Goal: Information Seeking & Learning: Check status

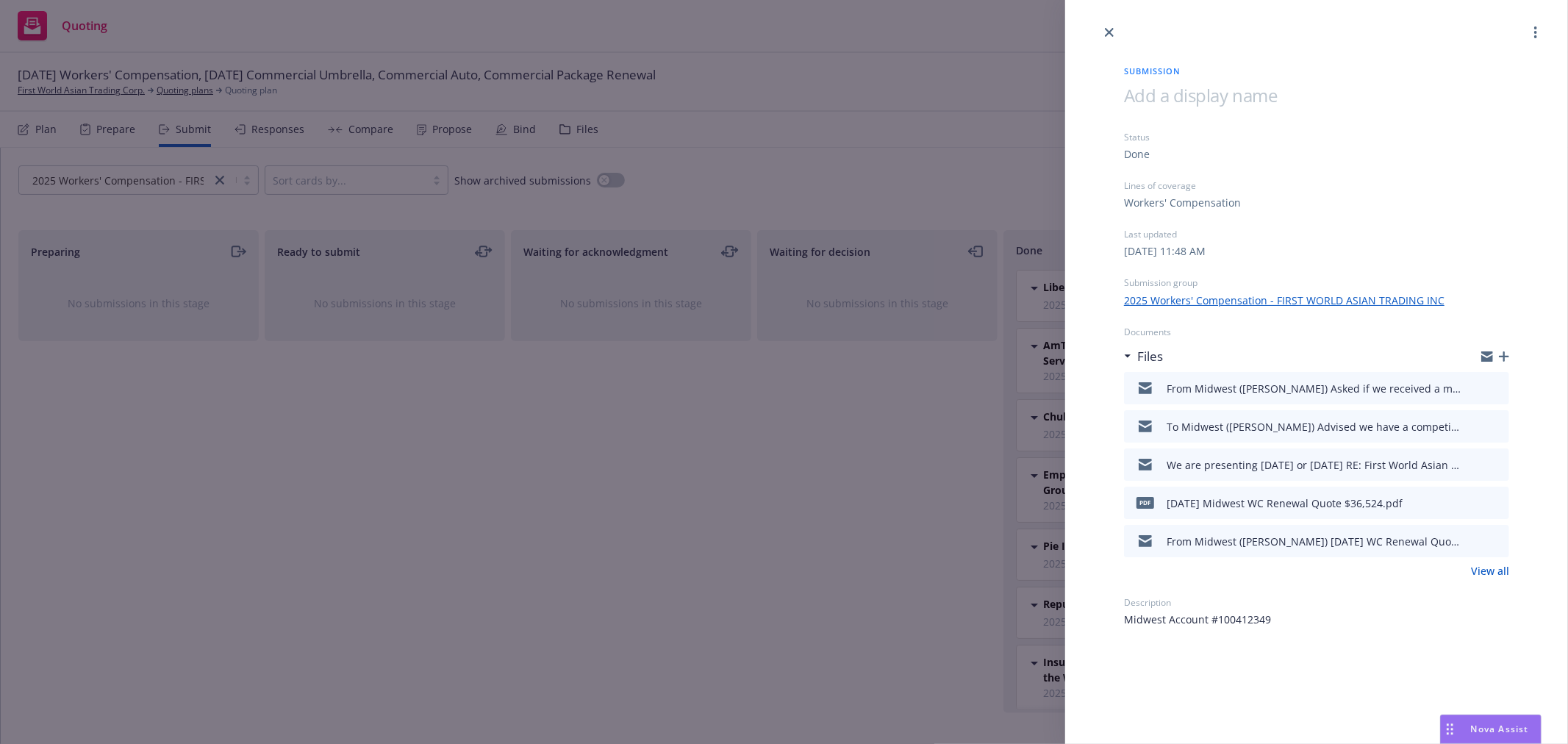
scroll to position [327, 0]
click at [1114, 32] on link "close" at bounding box center [1109, 32] width 17 height 17
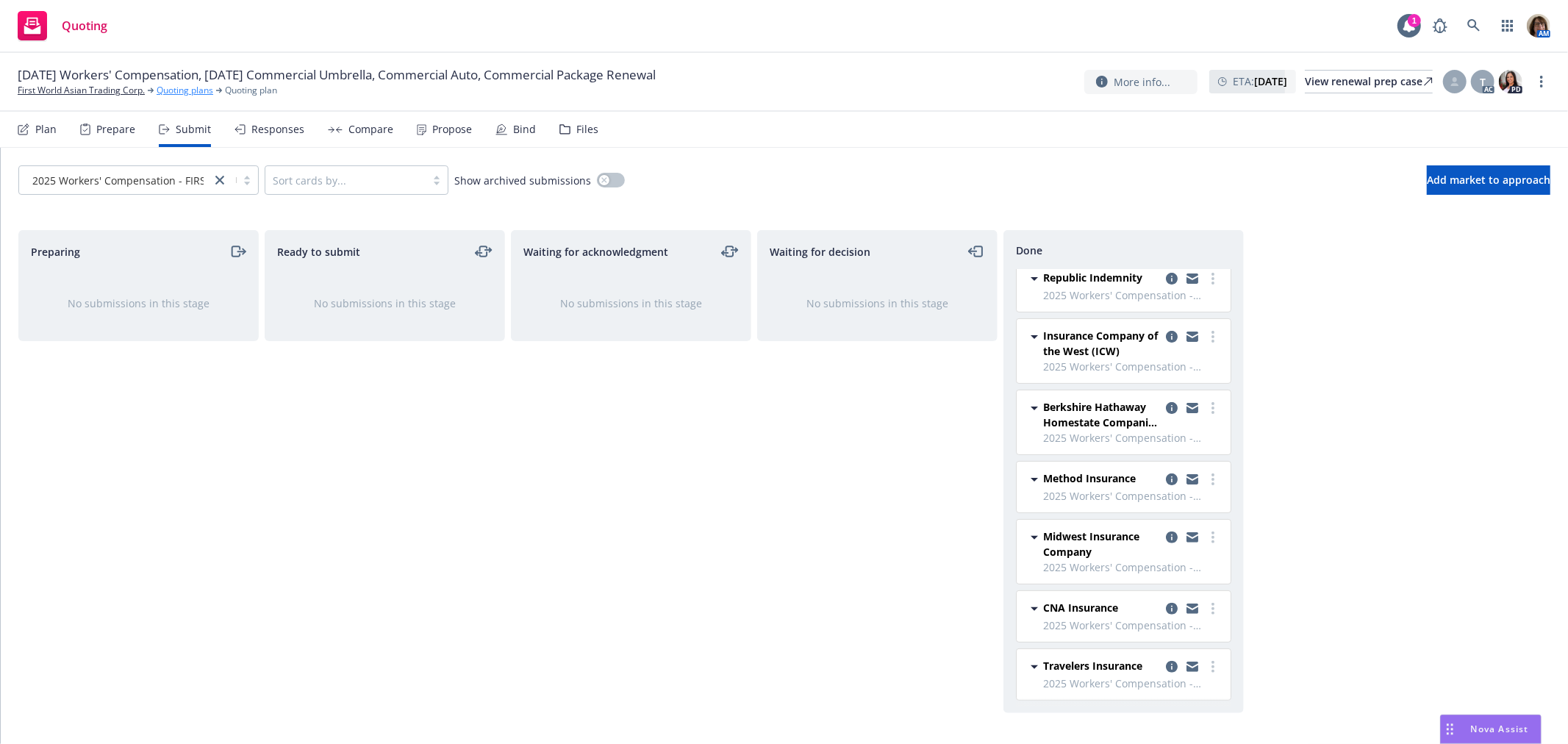
click at [194, 94] on link "Quoting plans" at bounding box center [184, 91] width 57 height 14
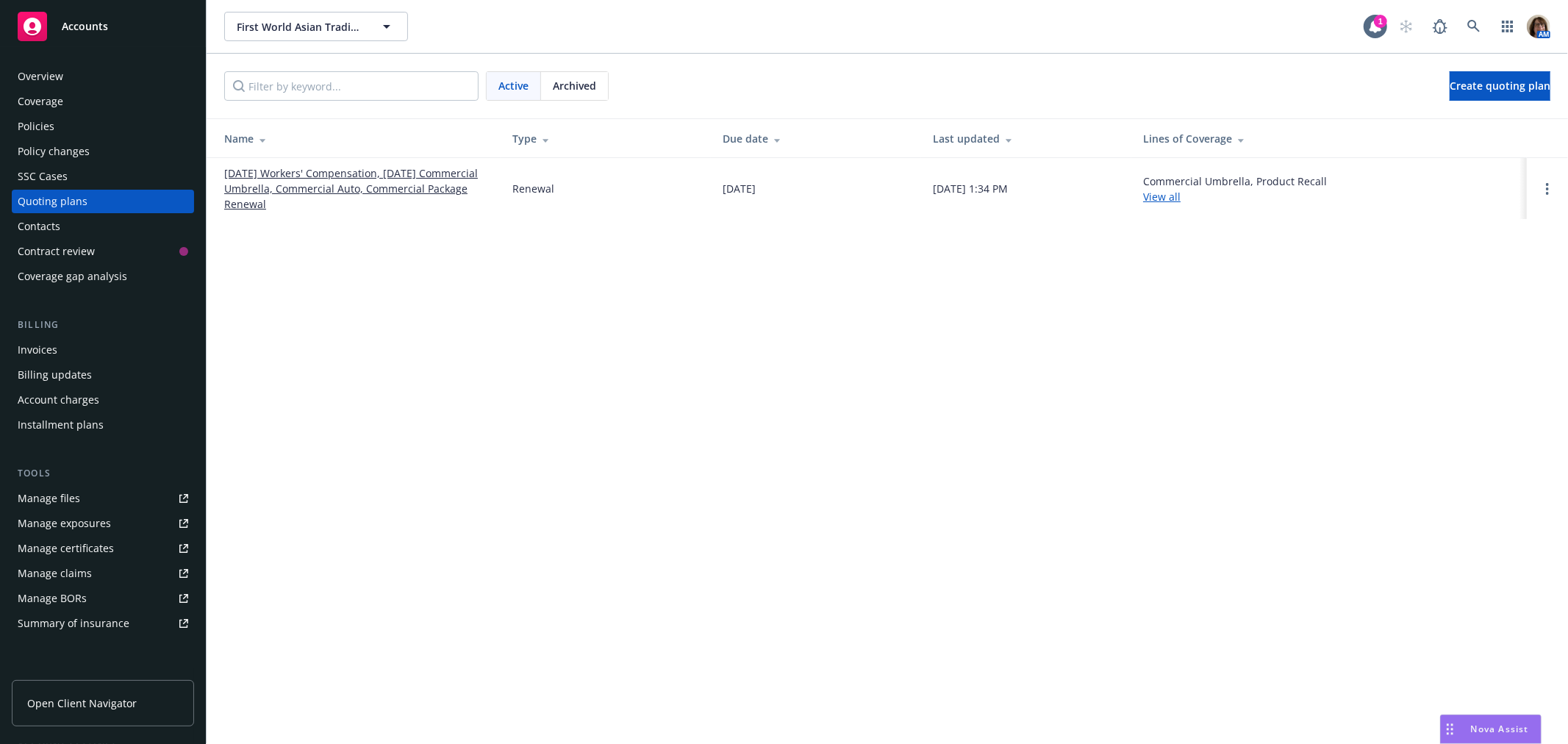
click at [591, 78] on span "Archived" at bounding box center [574, 85] width 43 height 15
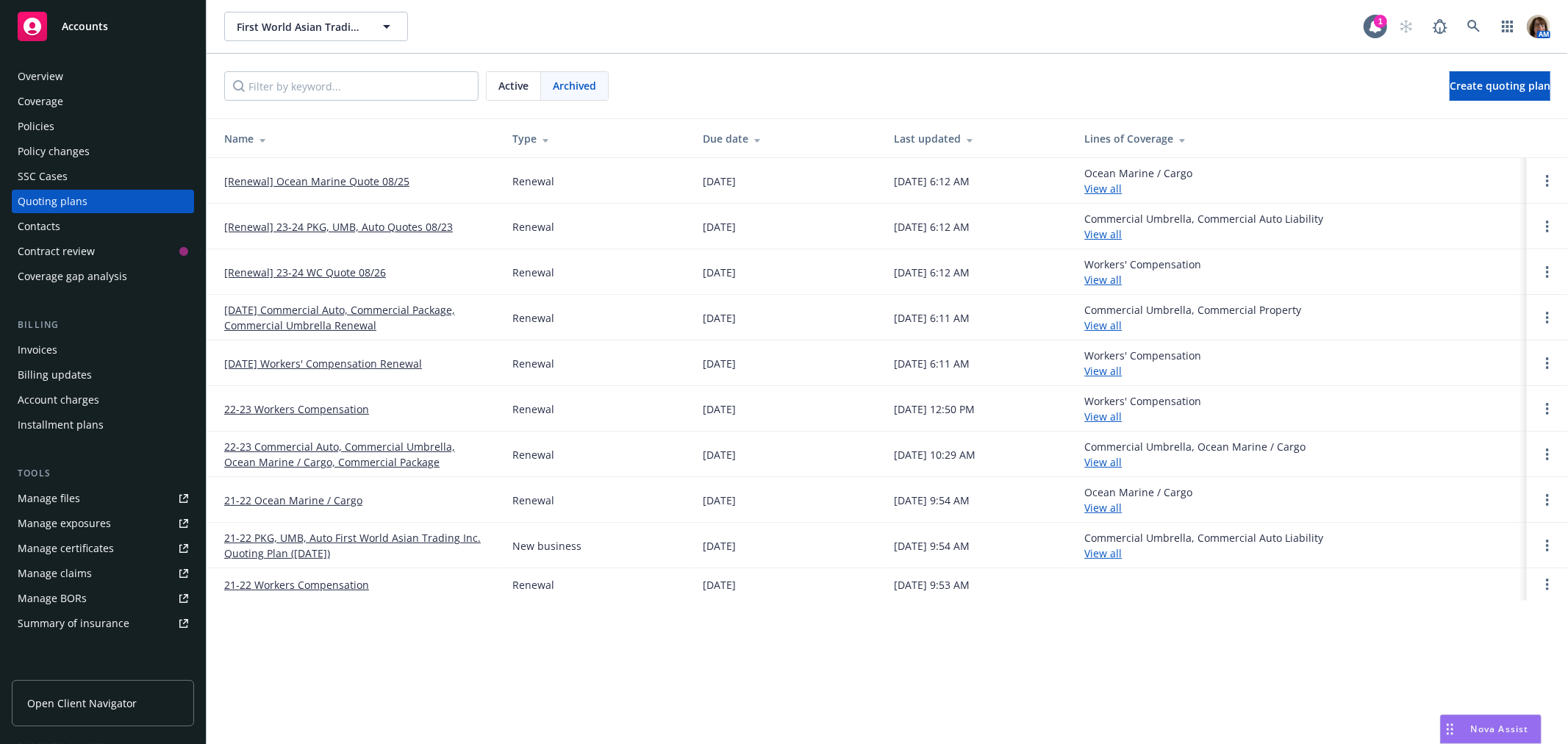
click at [307, 311] on link "[DATE] Commercial Auto, Commercial Package, Commercial Umbrella Renewal" at bounding box center [357, 318] width 265 height 31
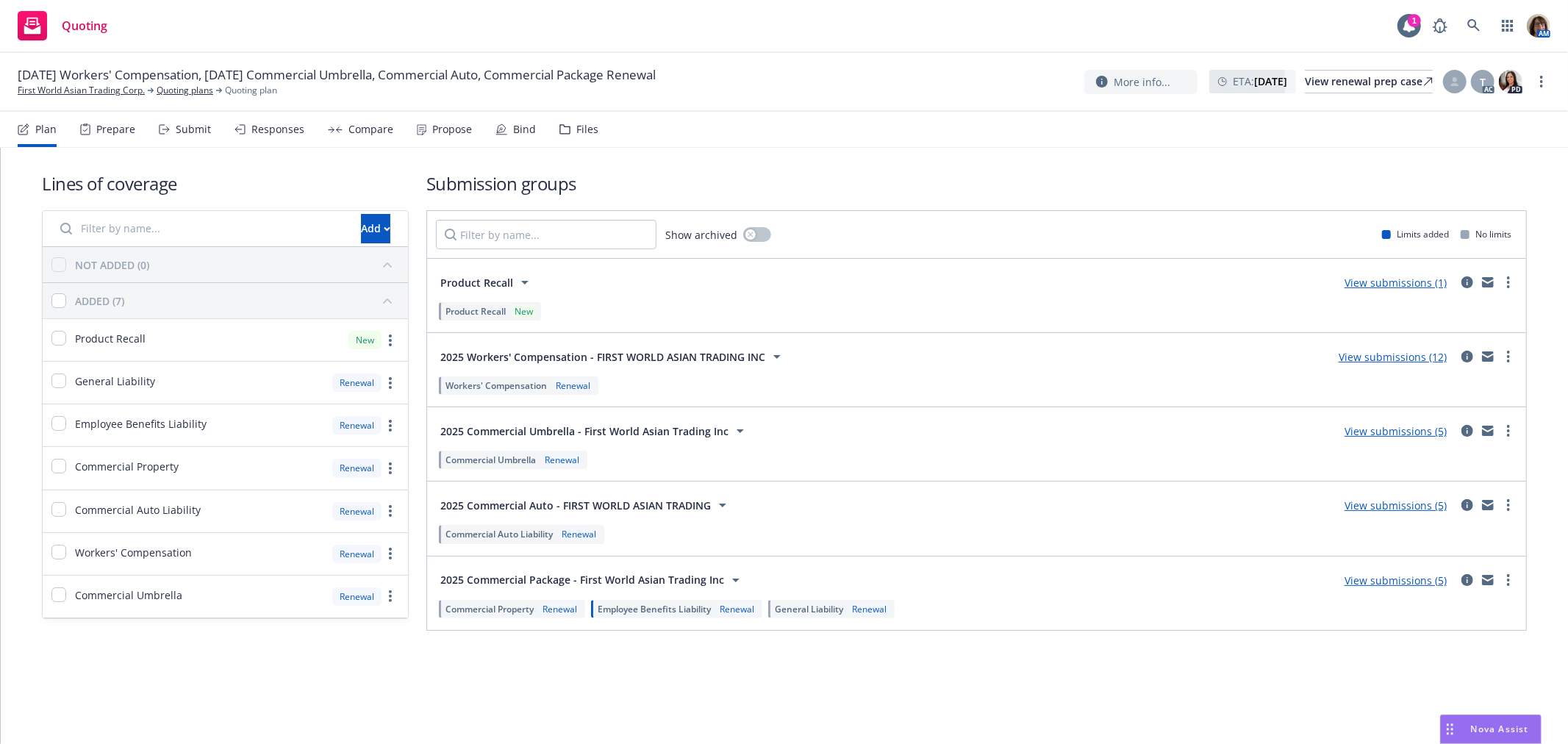
click at [451, 128] on div "Propose" at bounding box center [452, 129] width 40 height 12
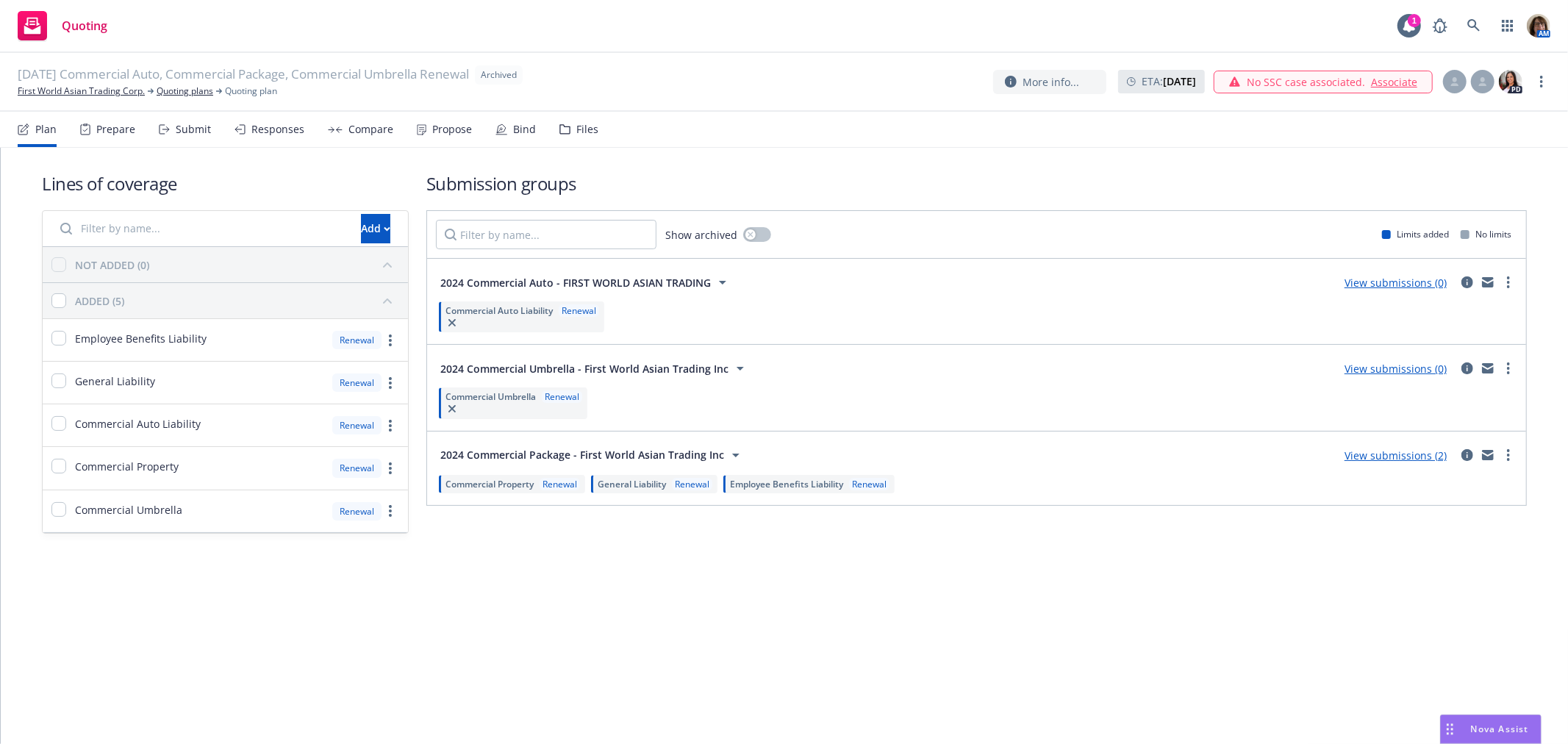
click at [446, 127] on div "Propose" at bounding box center [452, 129] width 40 height 12
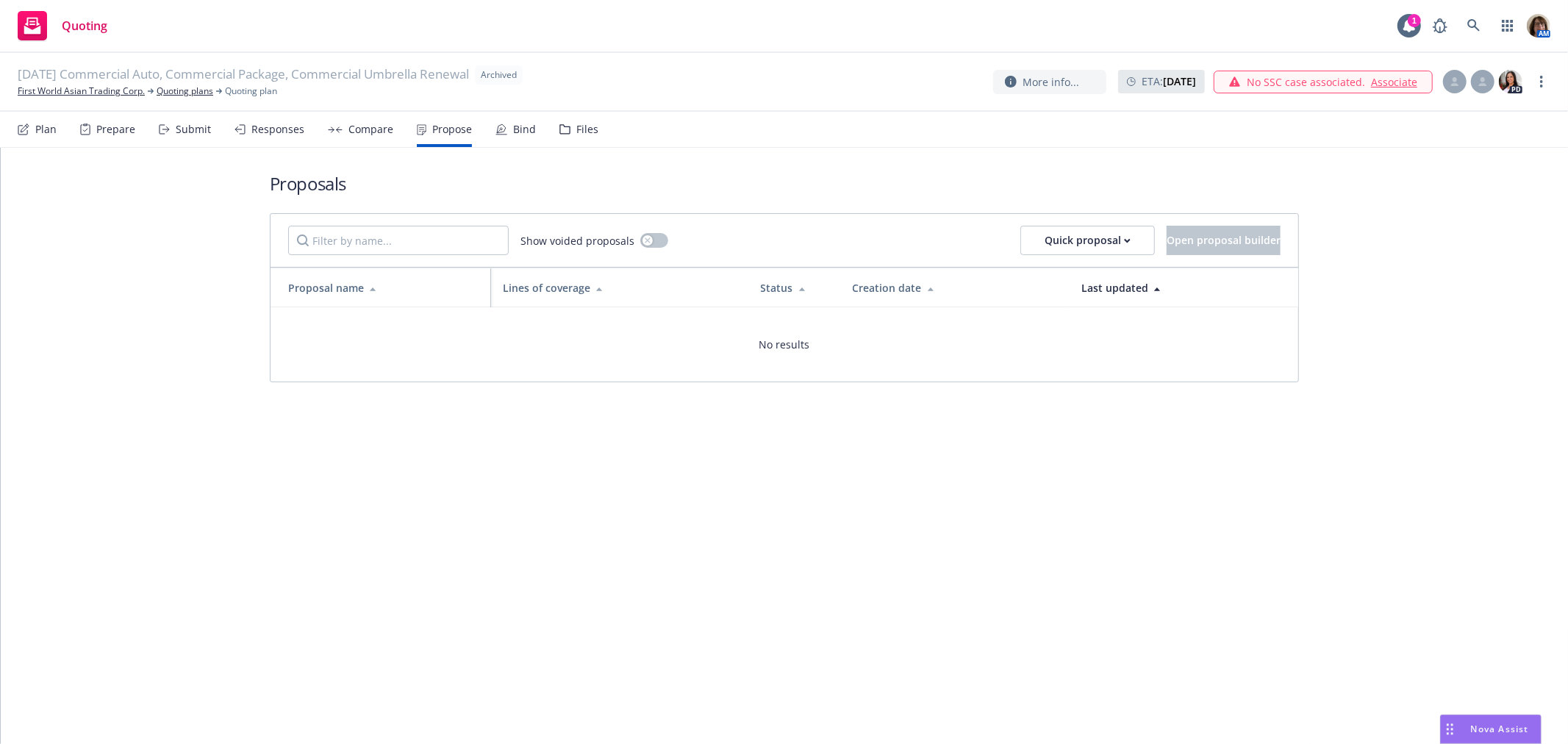
click at [523, 129] on div "Bind" at bounding box center [525, 129] width 23 height 12
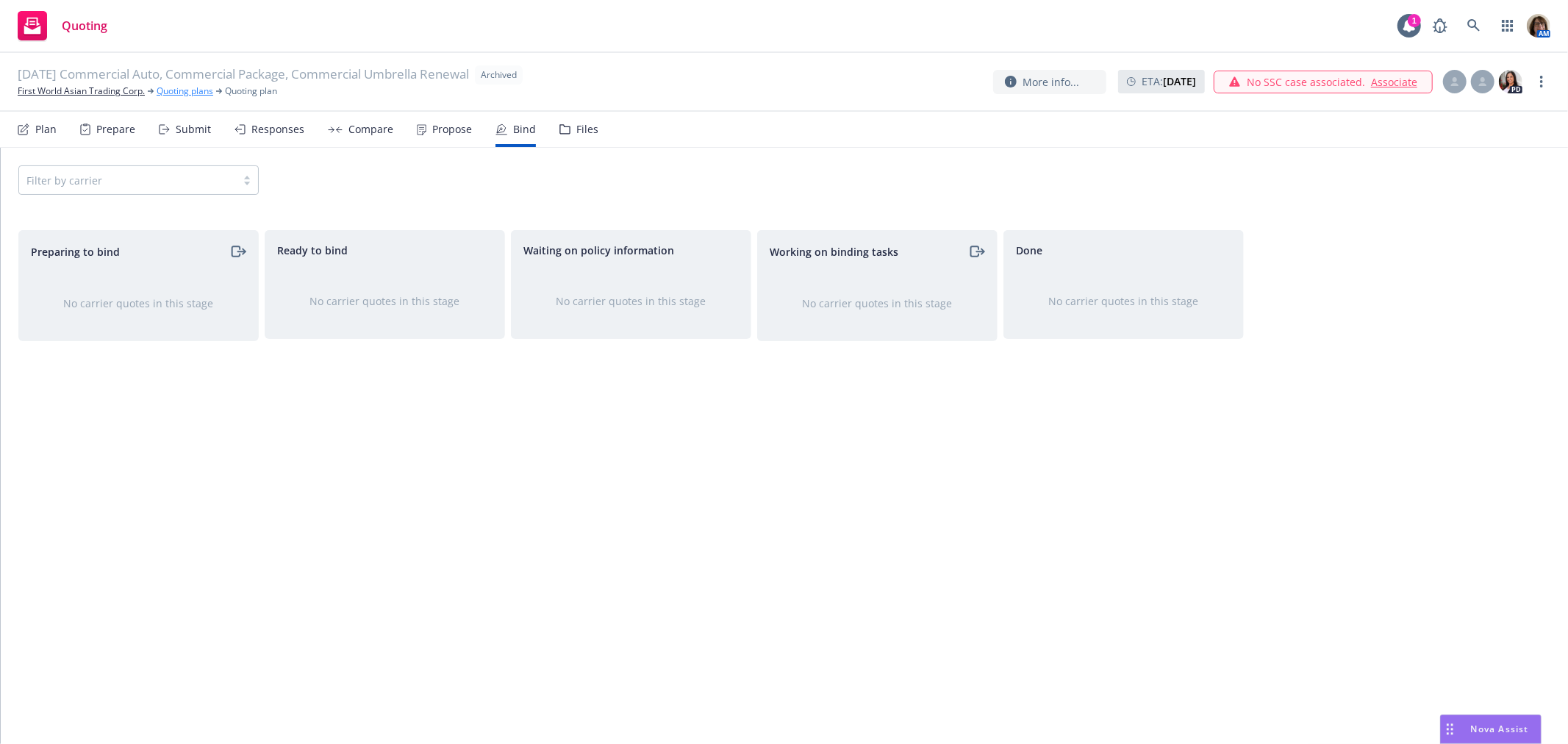
click at [192, 90] on link "Quoting plans" at bounding box center [184, 91] width 57 height 14
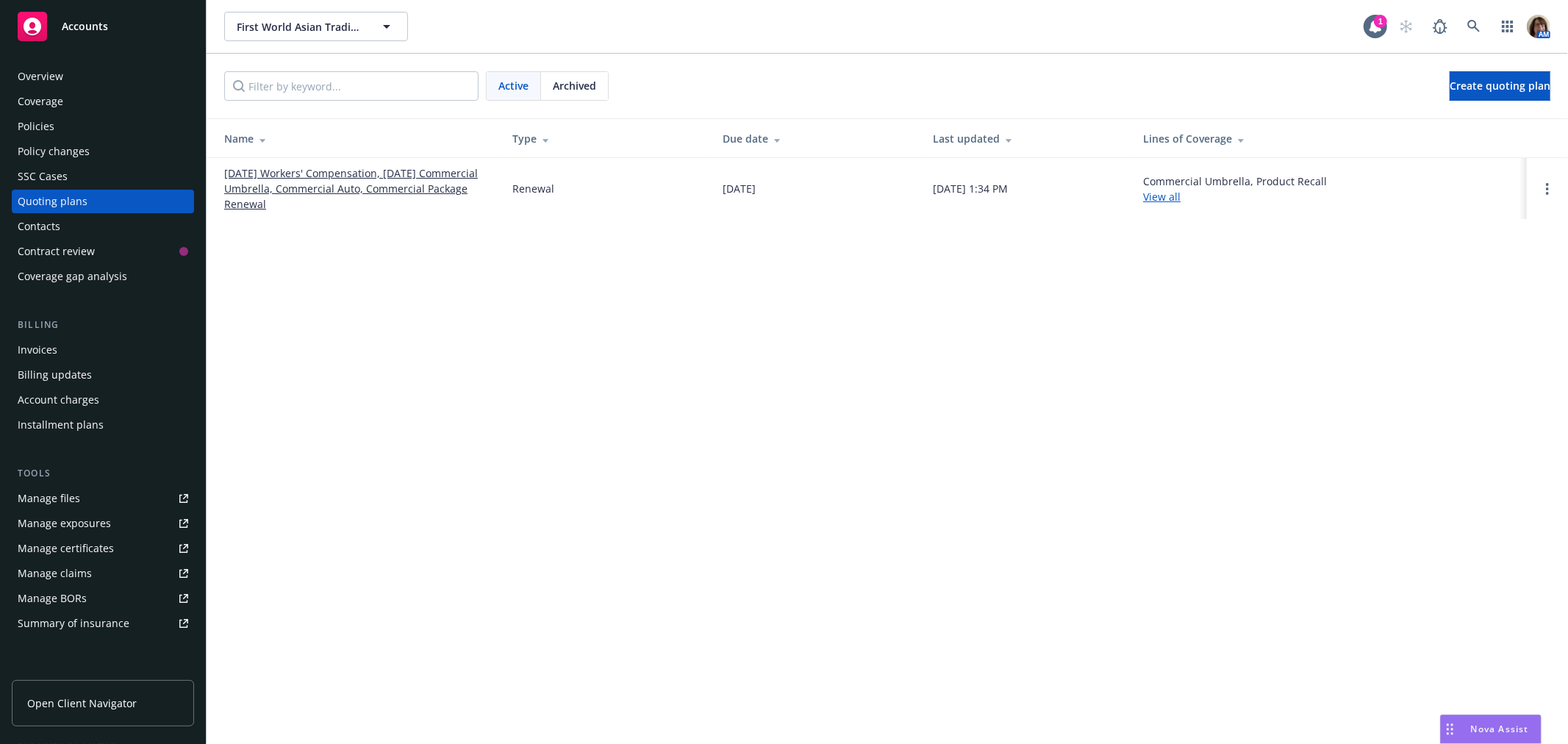
click at [588, 82] on span "Archived" at bounding box center [574, 85] width 43 height 15
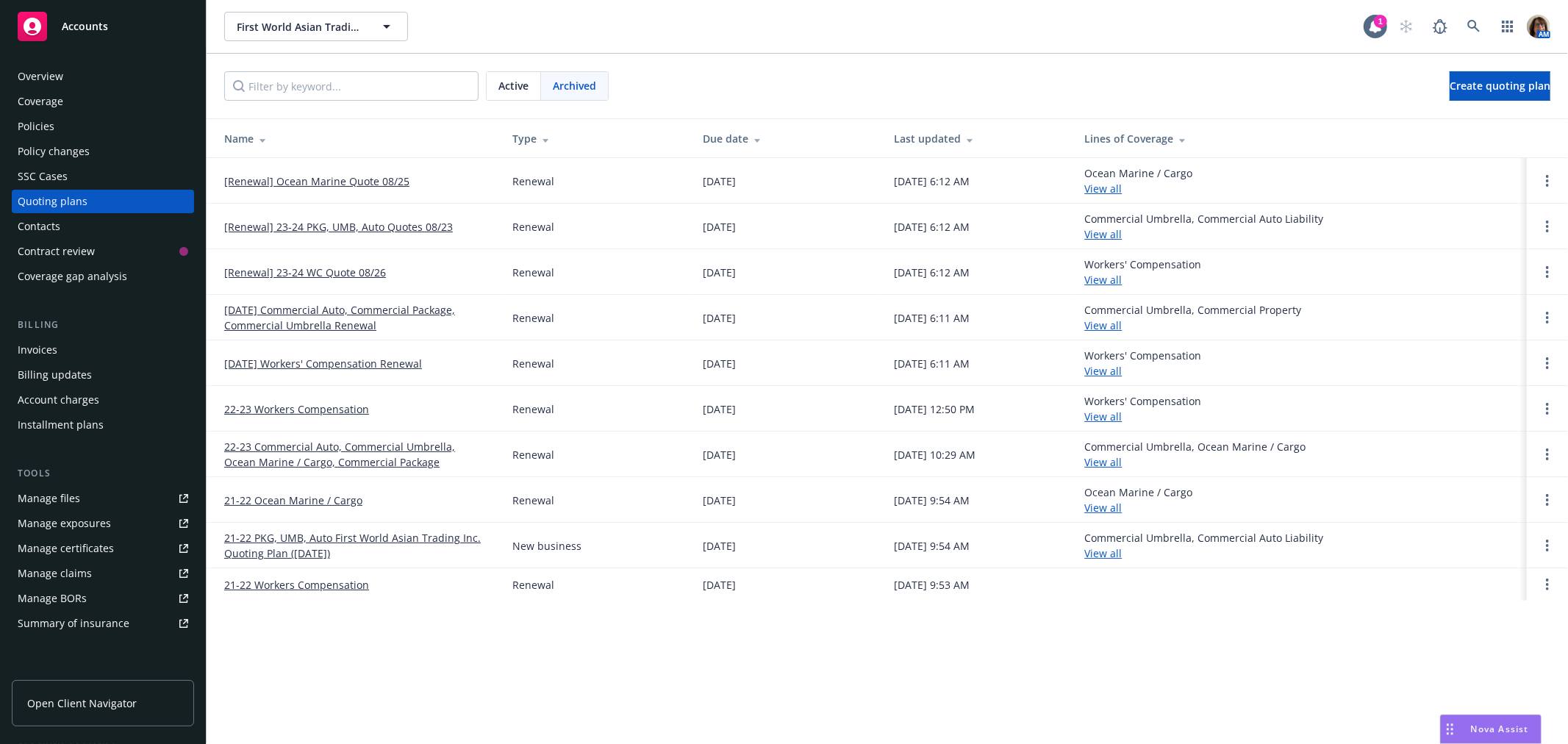
click at [346, 362] on link "08/26/24 Workers' Compensation Renewal" at bounding box center [324, 364] width 198 height 15
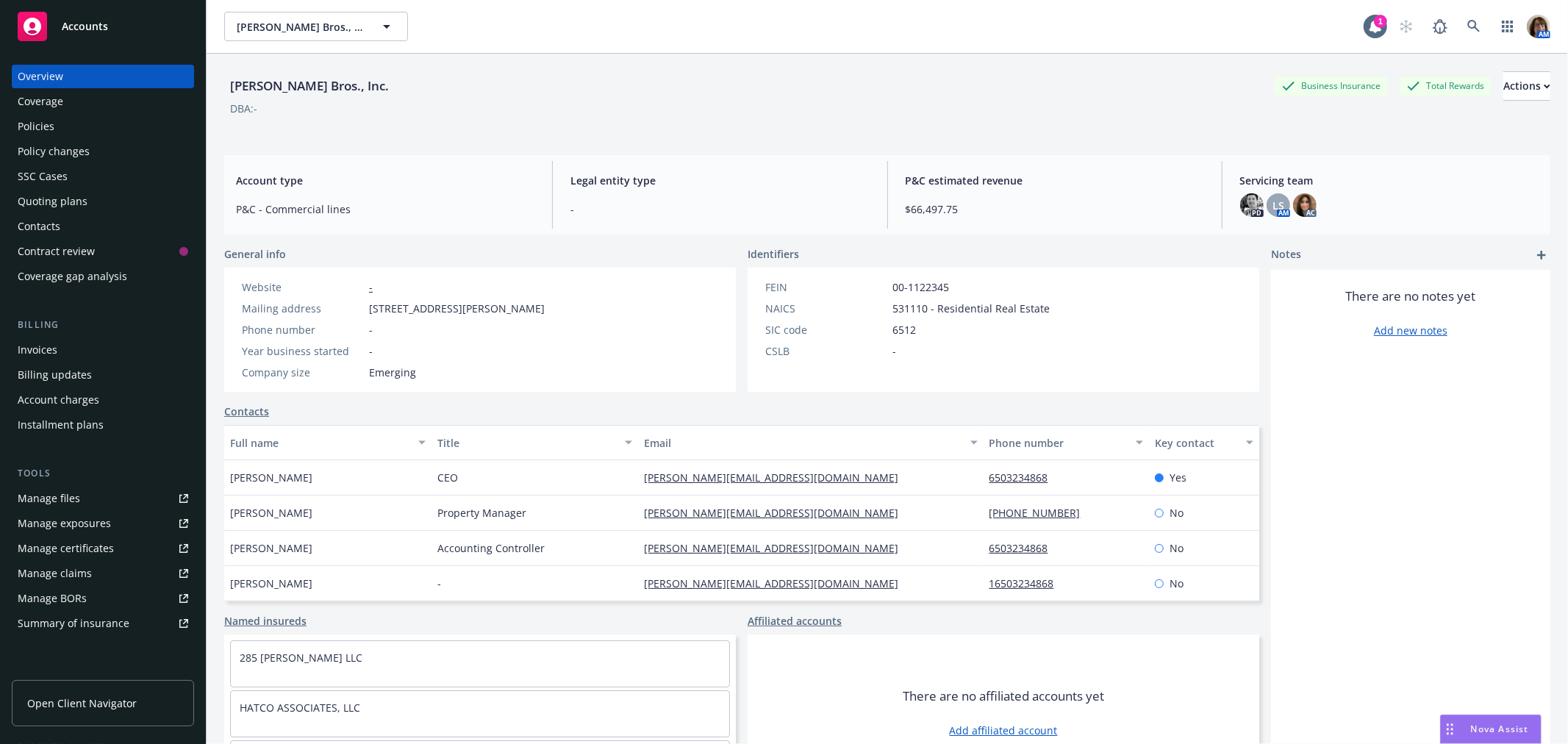
click at [35, 121] on div "Policies" at bounding box center [36, 126] width 37 height 23
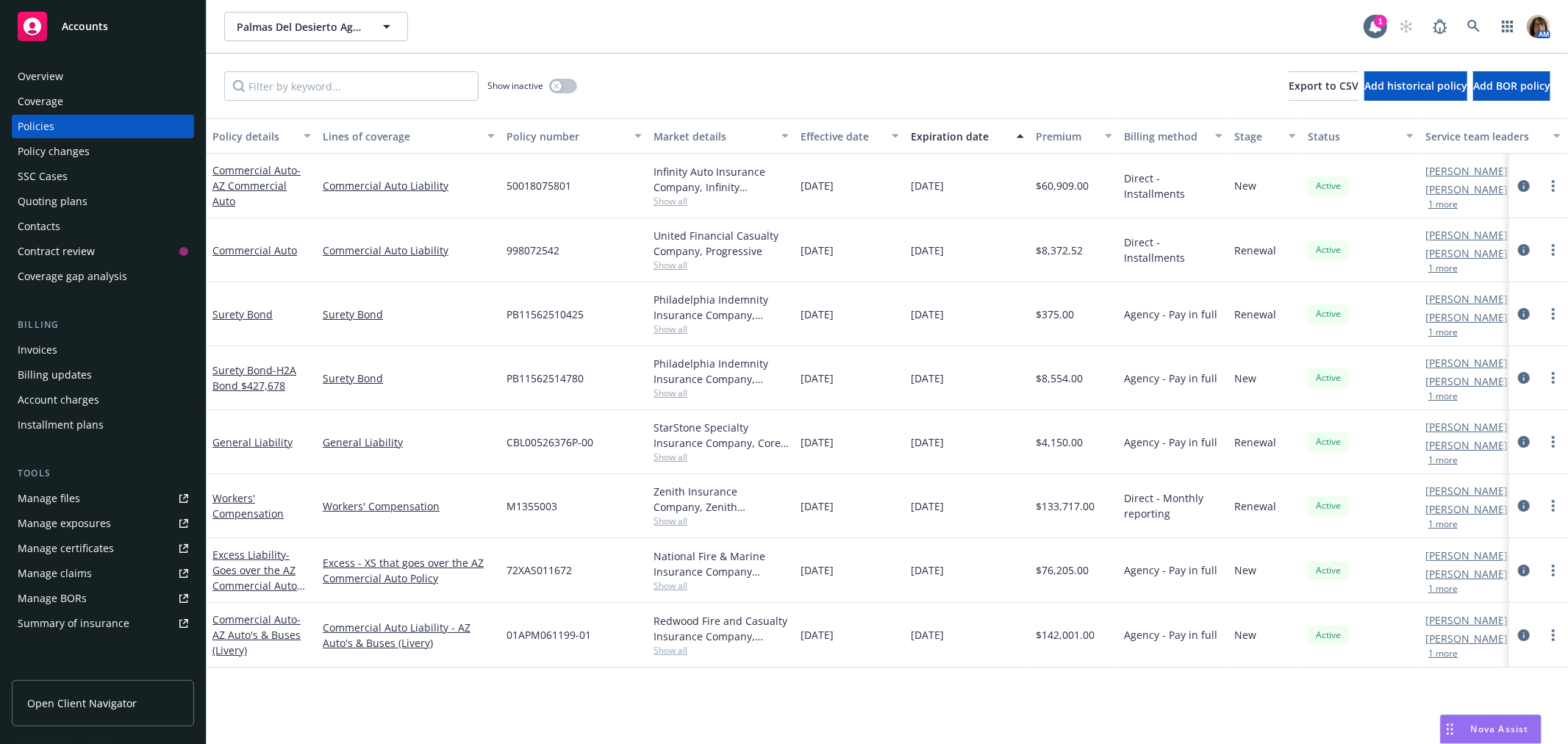
click at [36, 155] on div "Policy changes" at bounding box center [53, 151] width 72 height 23
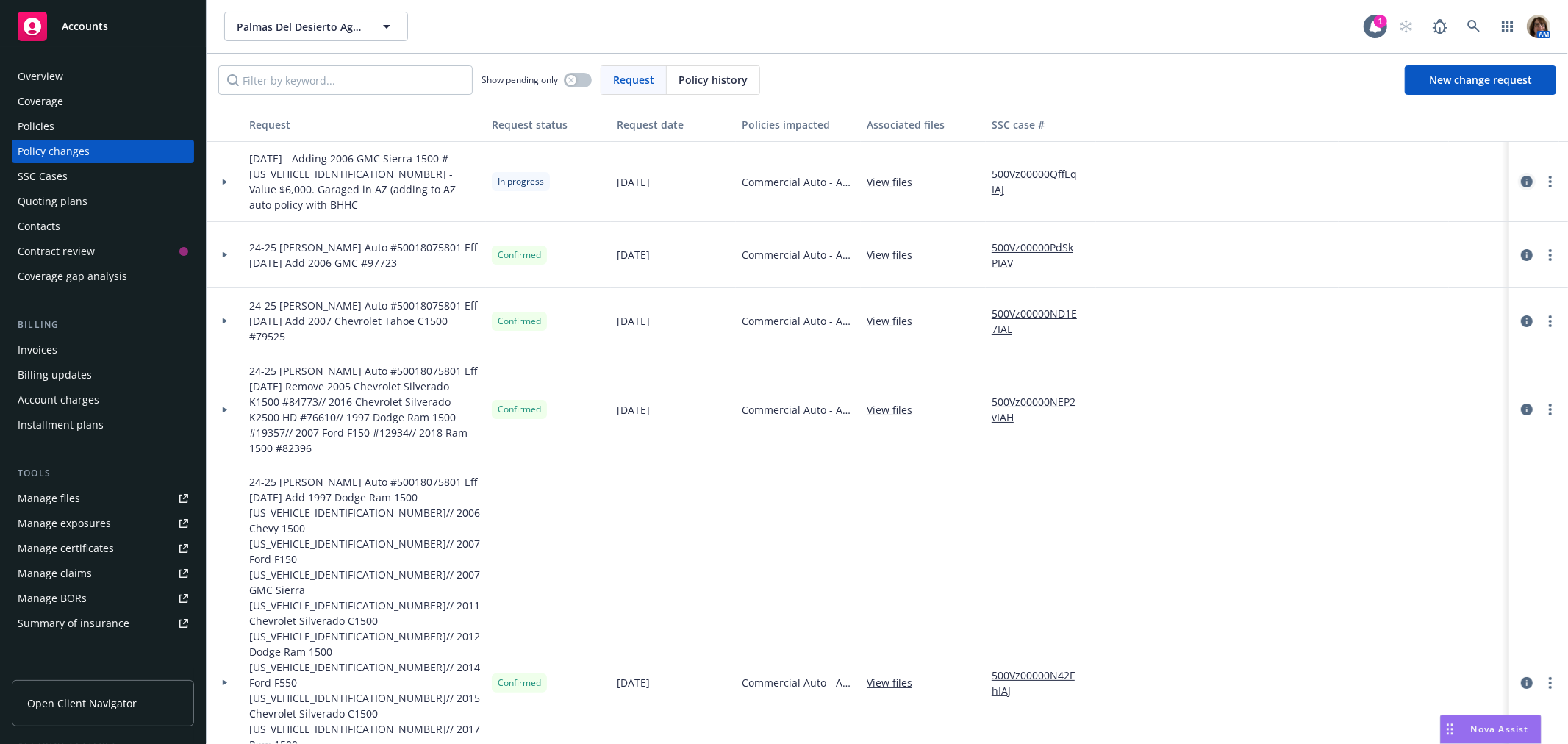
click at [1521, 175] on icon "circleInformation" at bounding box center [1527, 181] width 12 height 12
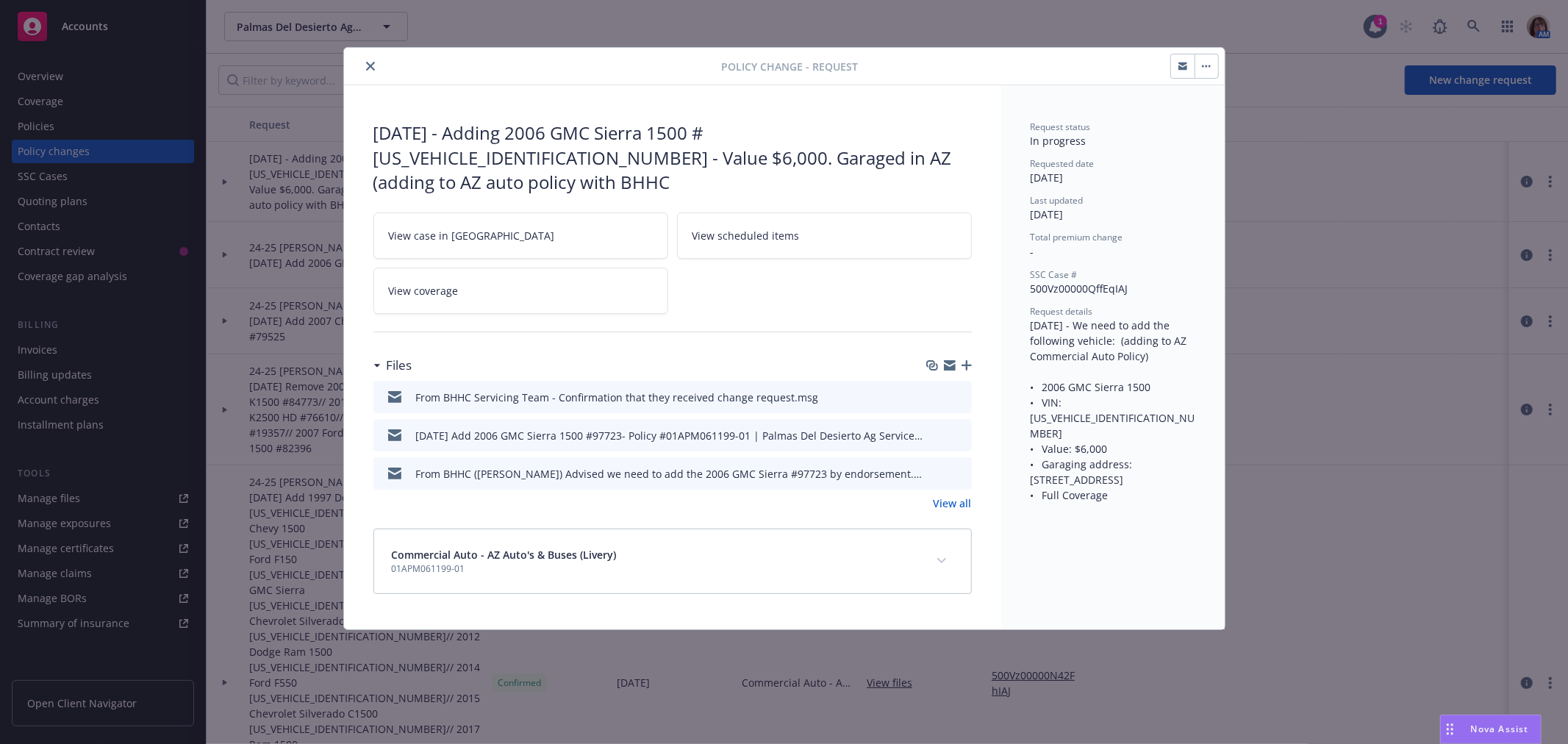
click at [532, 212] on link "View case in SSC" at bounding box center [521, 235] width 295 height 46
click at [370, 62] on icon "close" at bounding box center [370, 67] width 9 height 9
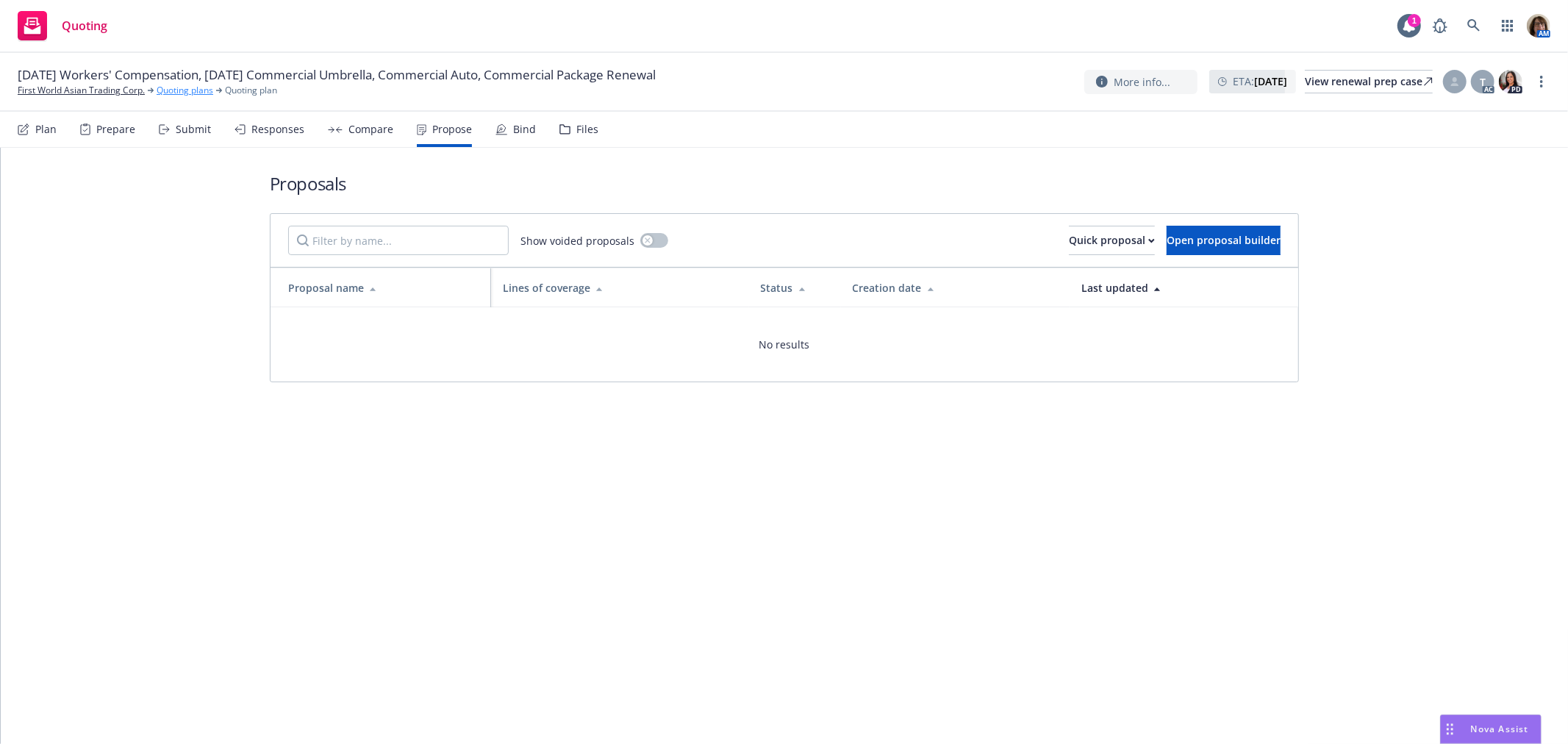
click at [184, 90] on link "Quoting plans" at bounding box center [184, 91] width 57 height 14
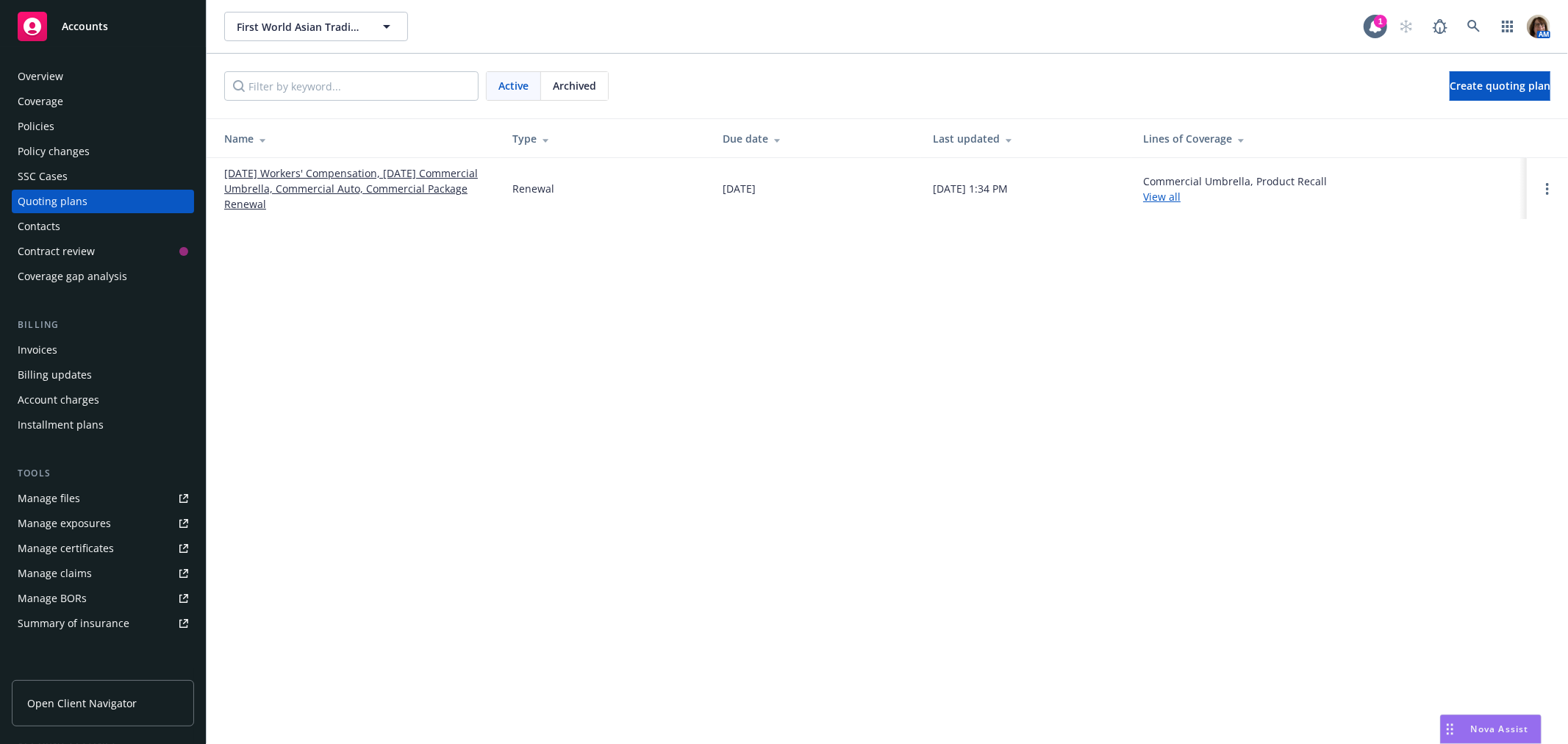
click at [574, 87] on span "Archived" at bounding box center [574, 85] width 43 height 15
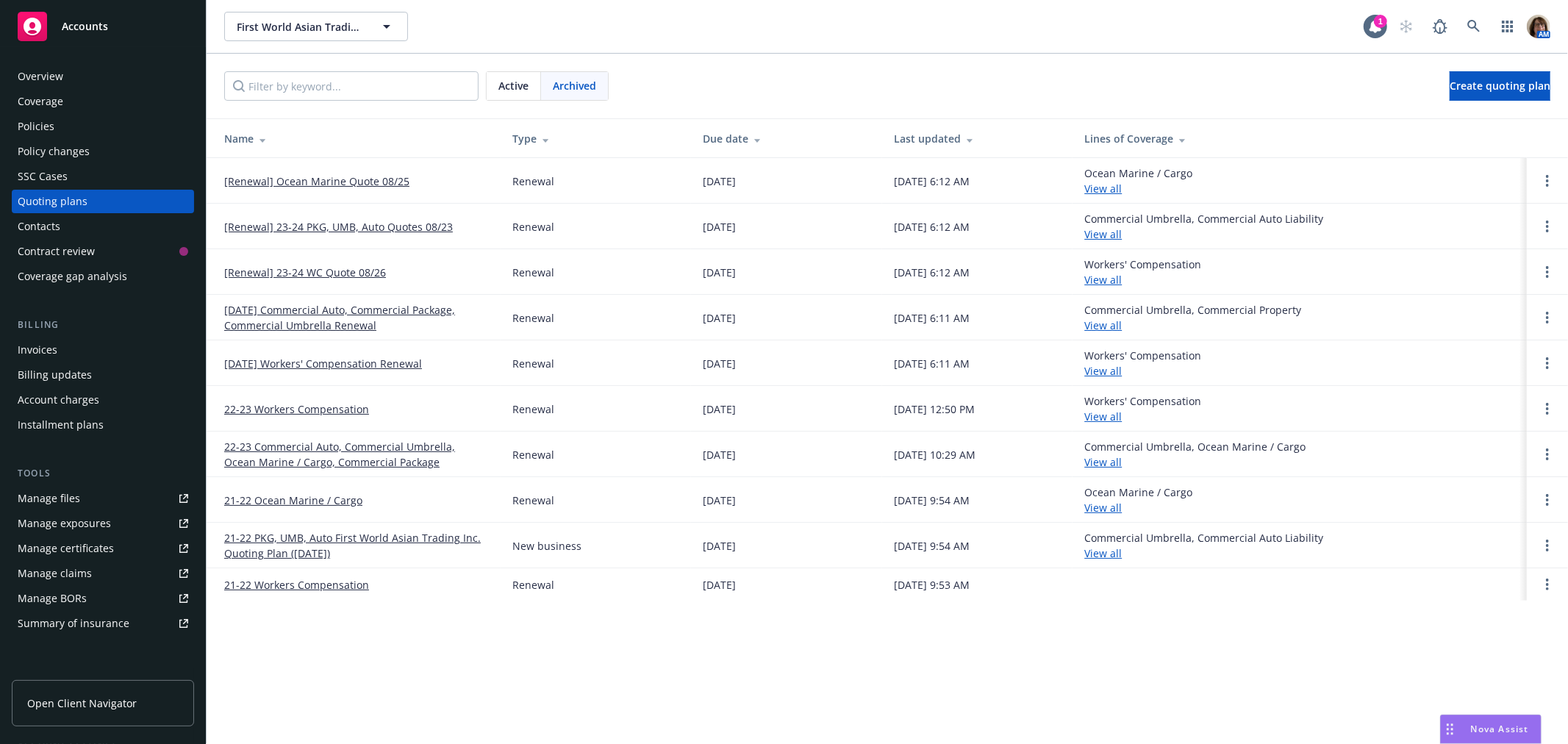
click at [307, 362] on link "[DATE] Workers' Compensation Renewal" at bounding box center [324, 364] width 198 height 15
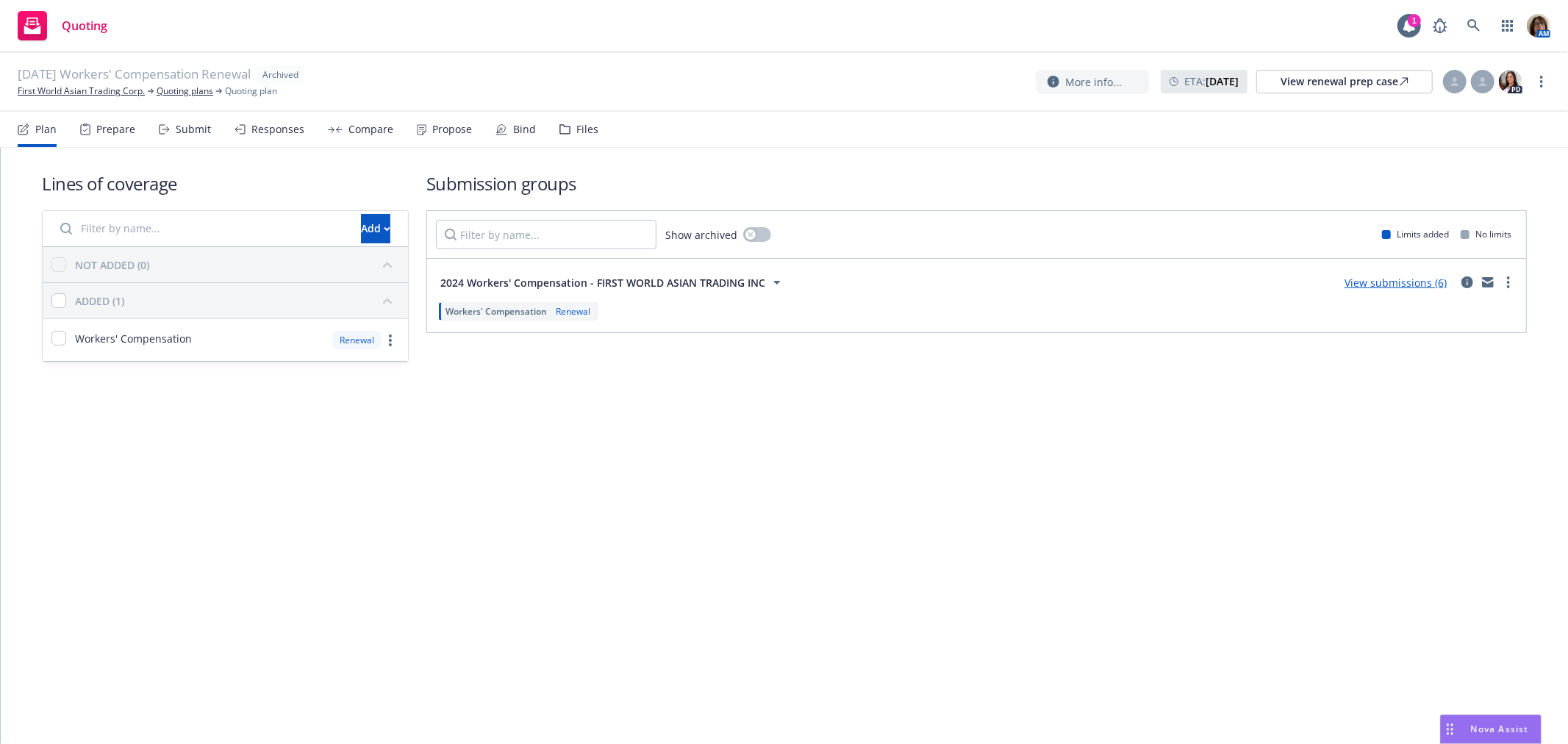
click at [453, 128] on div "Propose" at bounding box center [452, 129] width 40 height 12
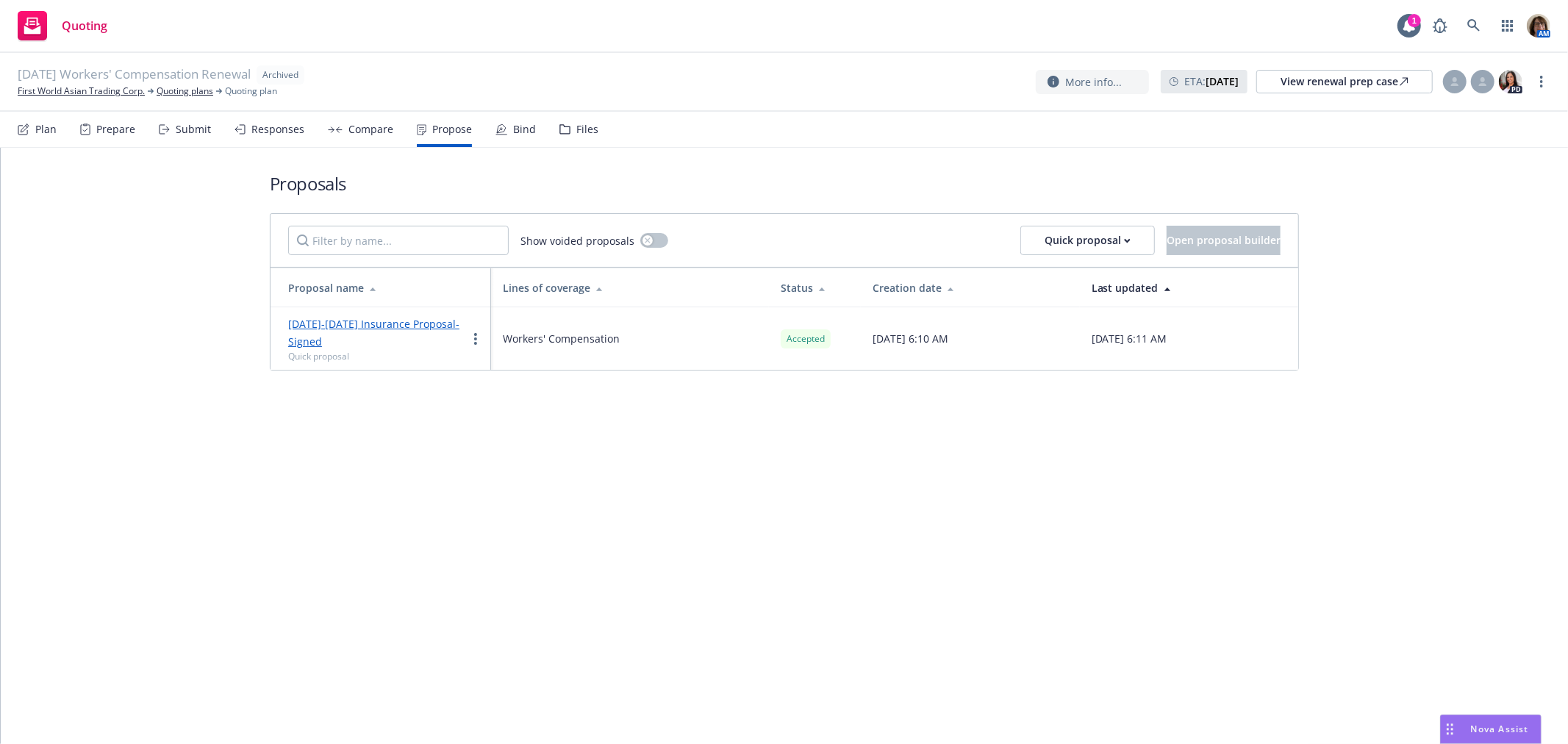
click at [355, 320] on link "[DATE]-[DATE] Insurance Proposal- Signed" at bounding box center [373, 333] width 172 height 32
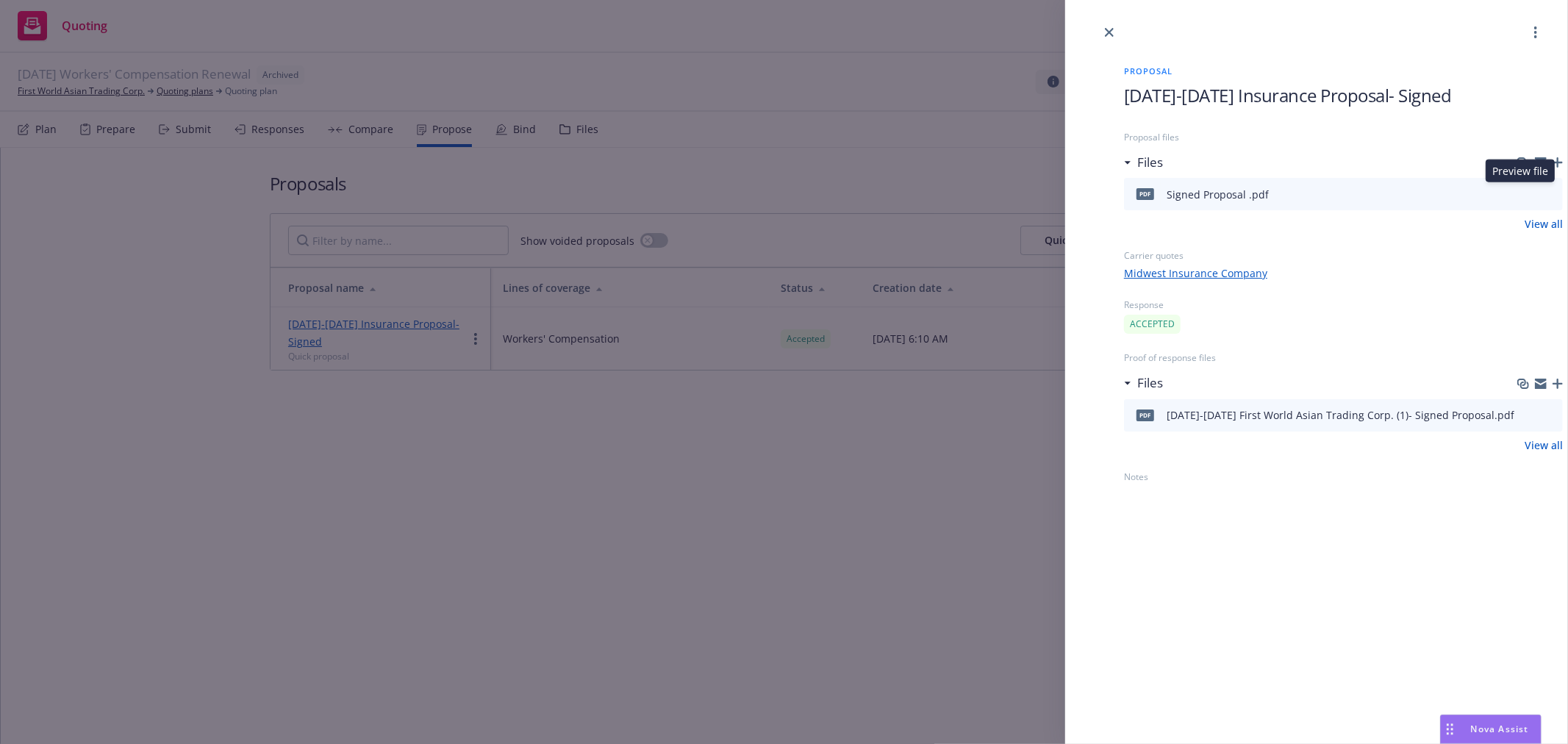
click at [1542, 194] on icon "preview file" at bounding box center [1549, 194] width 14 height 11
click at [1108, 36] on icon "close" at bounding box center [1110, 33] width 9 height 9
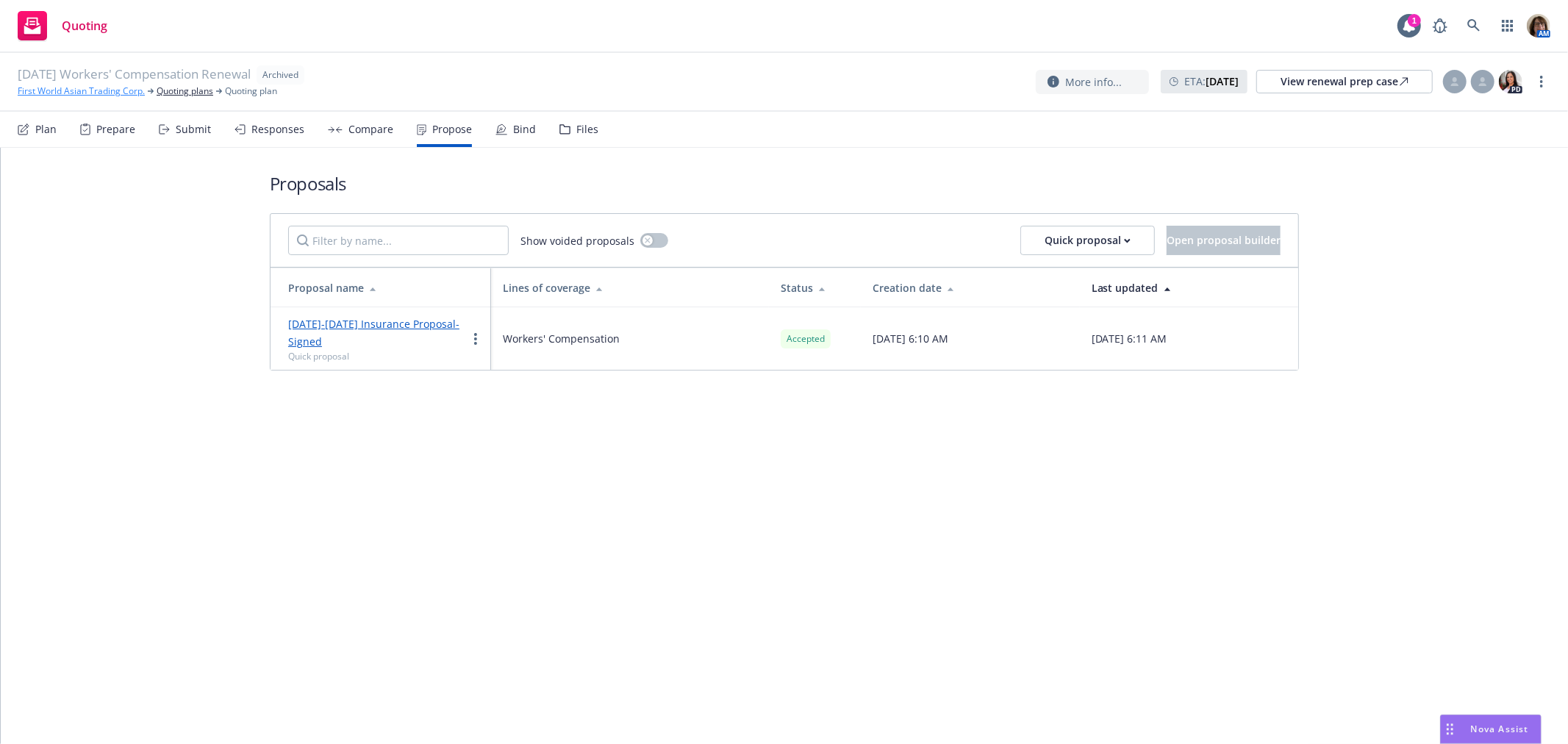
click at [114, 91] on link "First World Asian Trading Corp." at bounding box center [81, 91] width 127 height 14
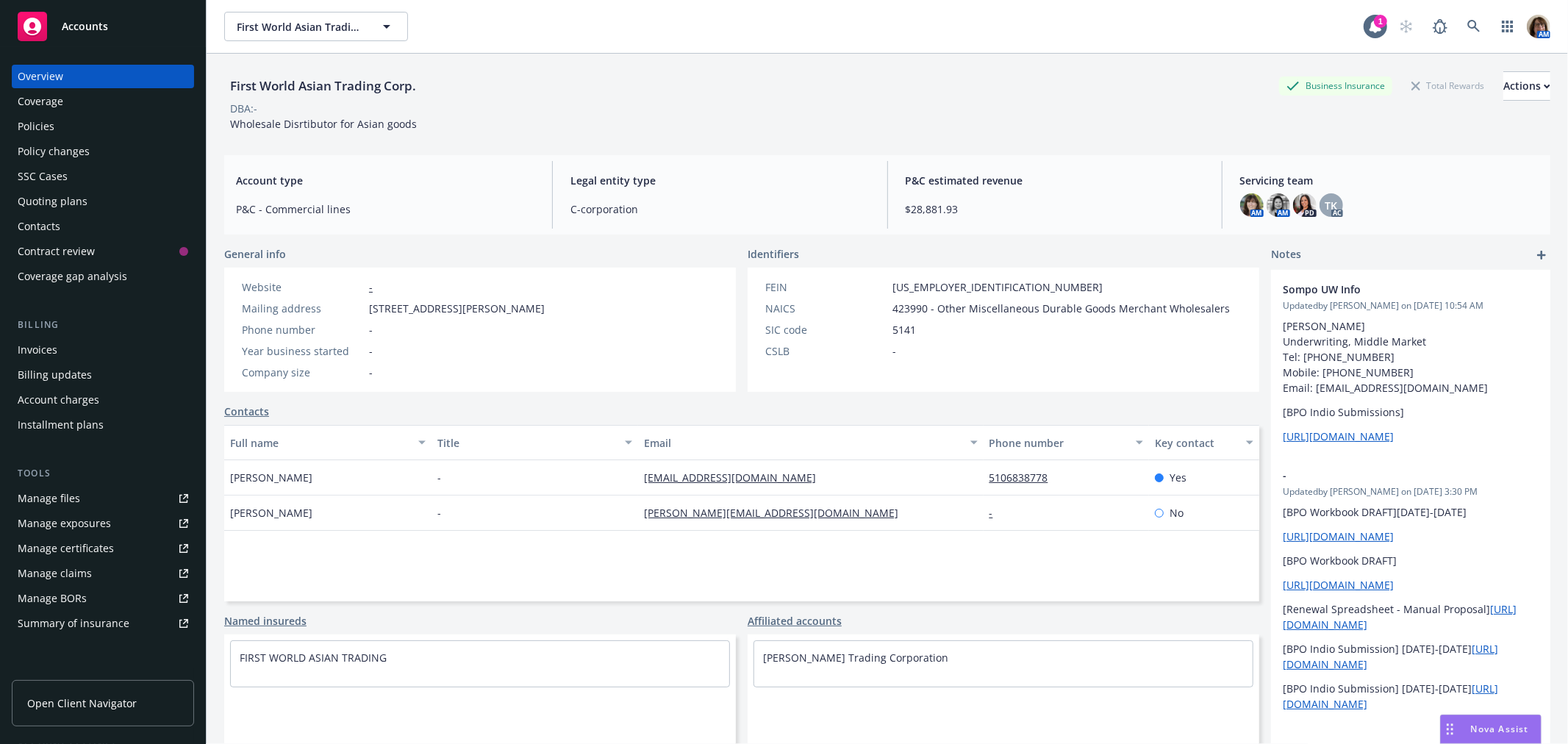
click at [28, 123] on div "Policies" at bounding box center [36, 126] width 37 height 23
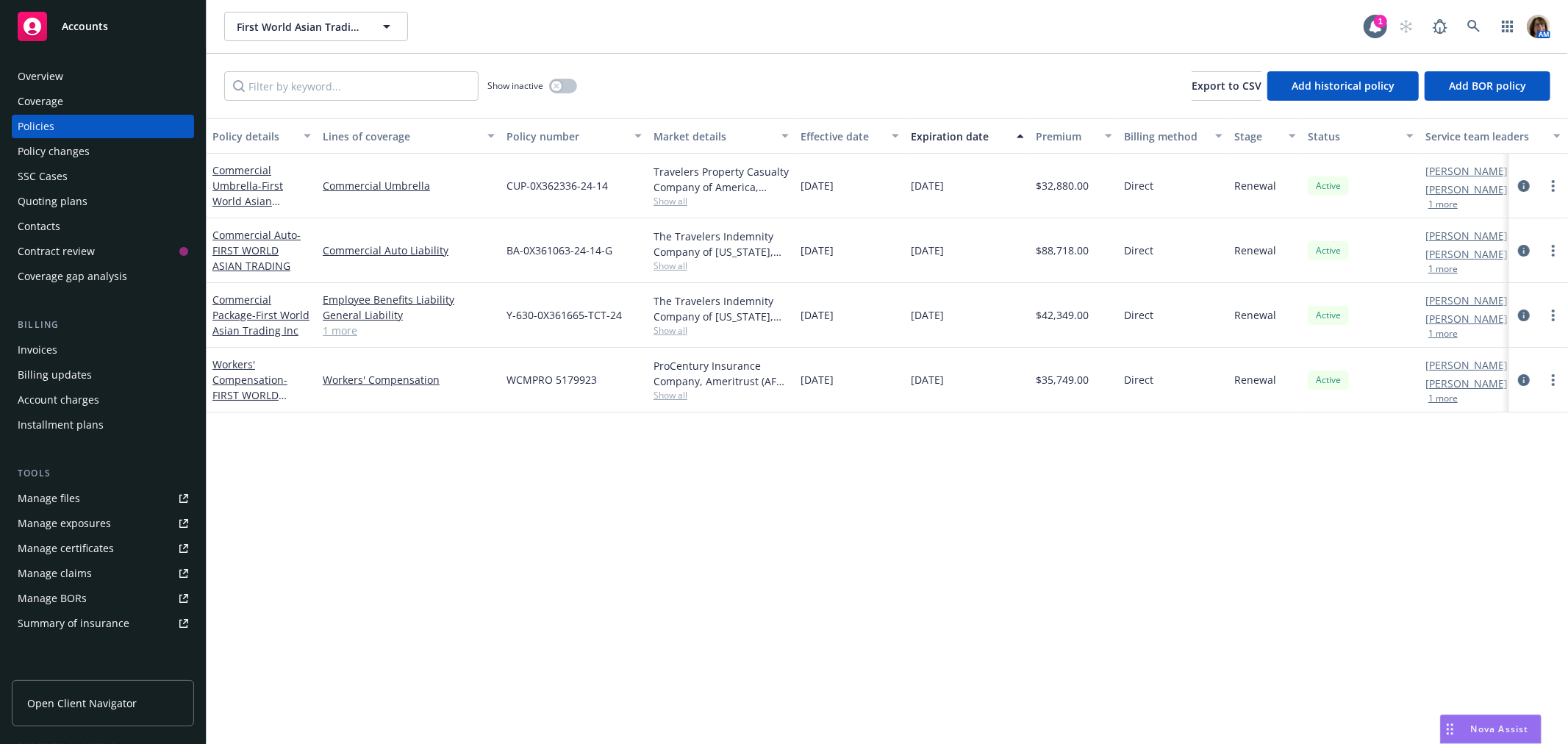
click at [665, 395] on span "Show all" at bounding box center [721, 395] width 135 height 13
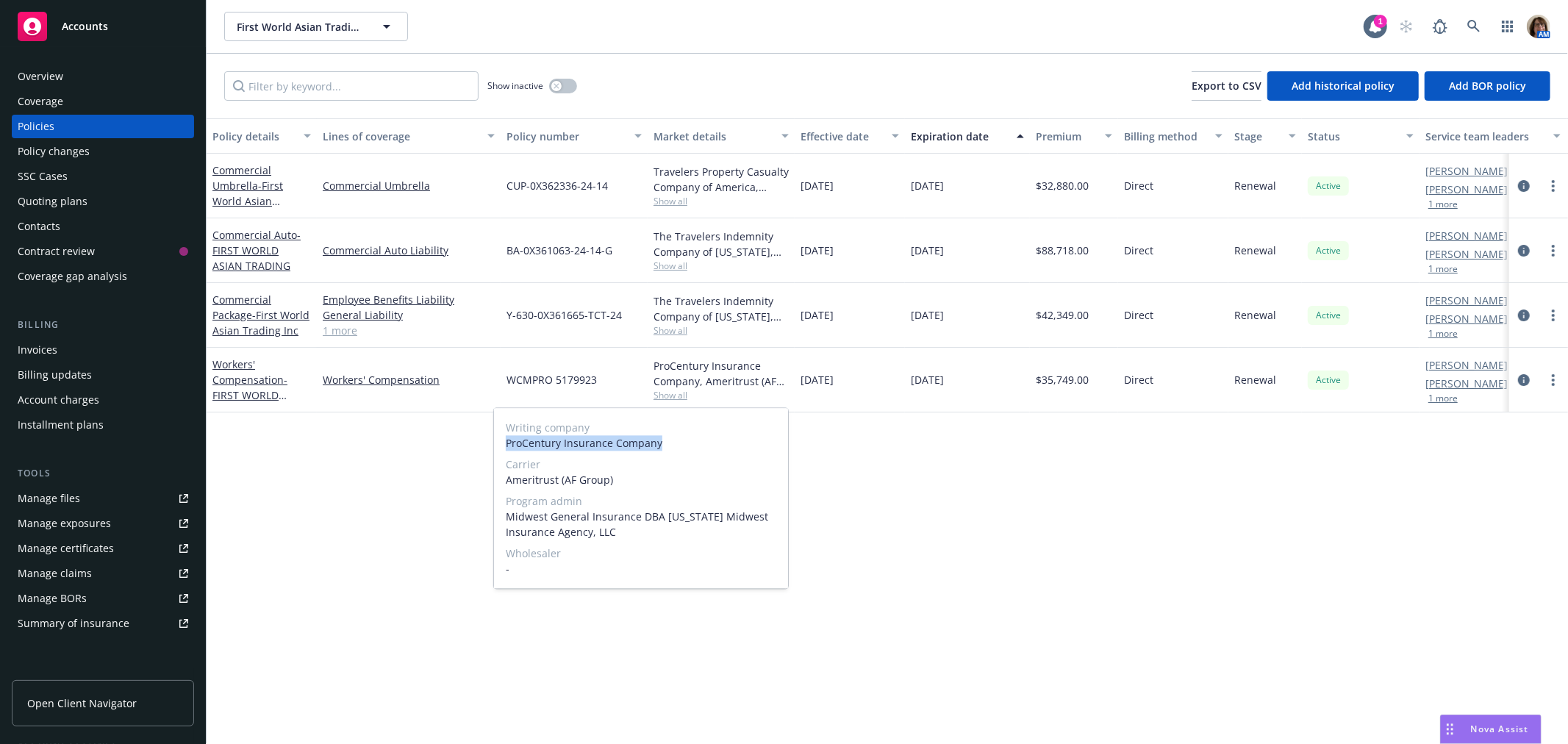
drag, startPoint x: 508, startPoint y: 442, endPoint x: 668, endPoint y: 447, distance: 160.1
click at [668, 447] on span "ProCentury Insurance Company" at bounding box center [641, 443] width 271 height 15
copy span "ProCentury Insurance Company"
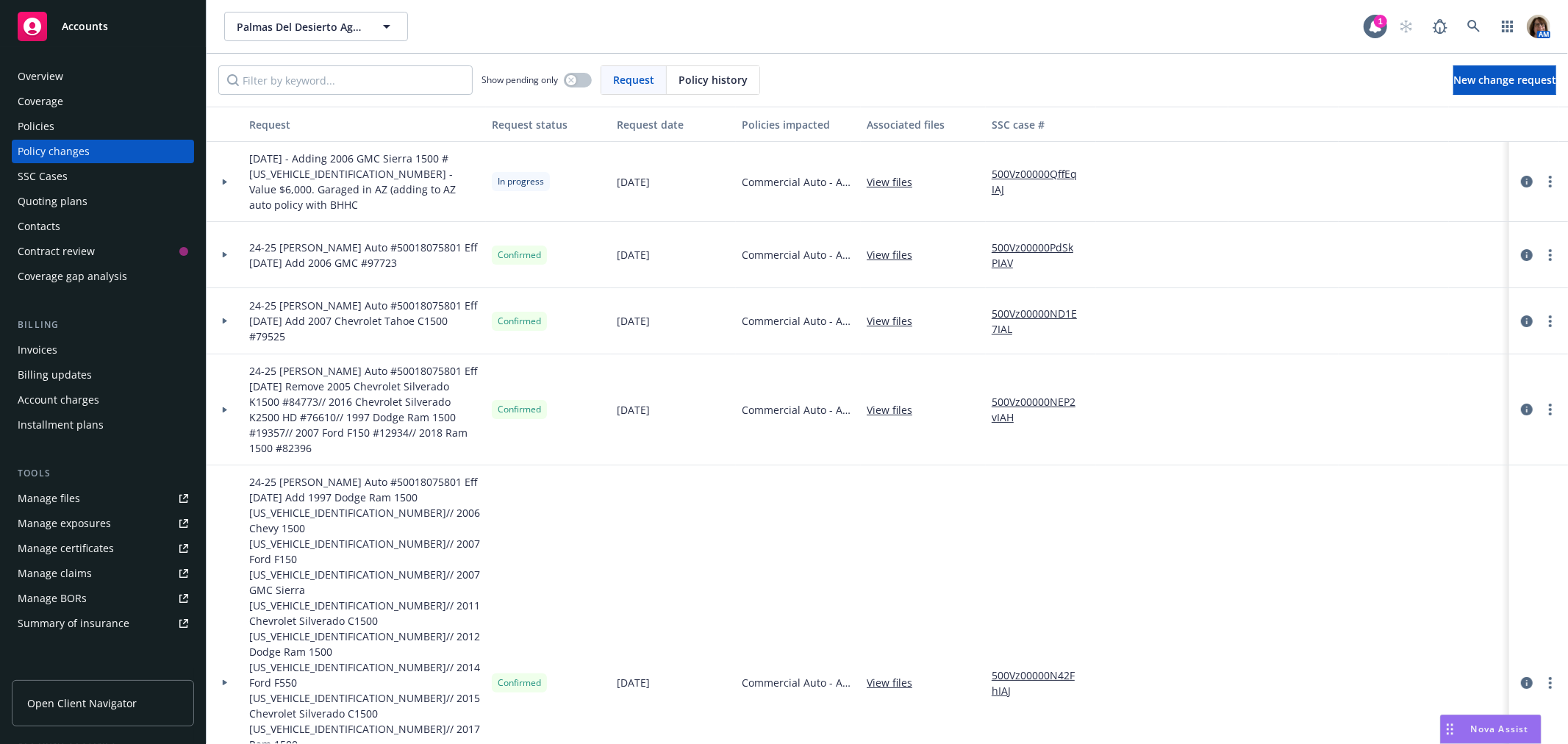
click at [34, 122] on div "Policies" at bounding box center [36, 126] width 37 height 23
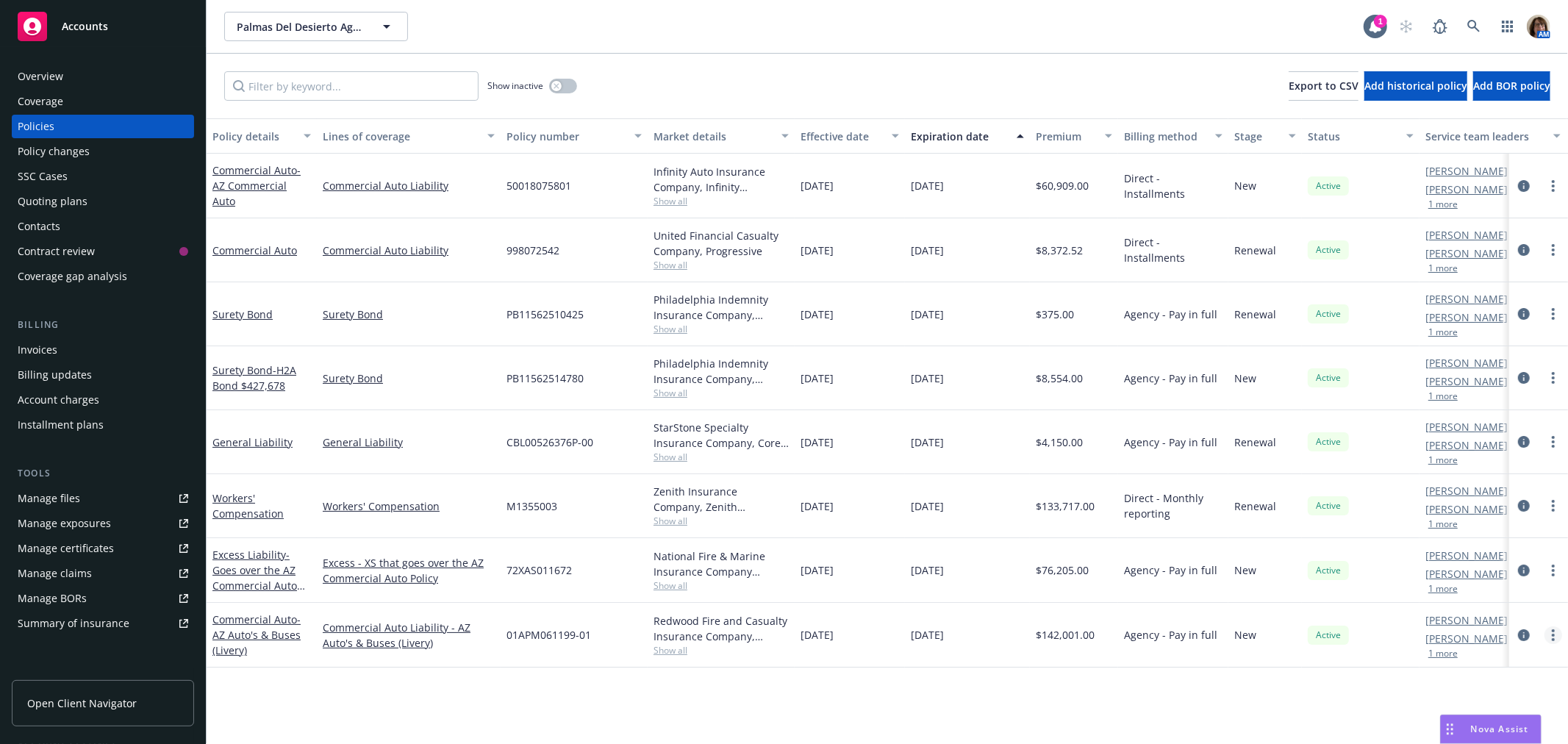
click at [1554, 634] on circle "more" at bounding box center [1554, 635] width 3 height 3
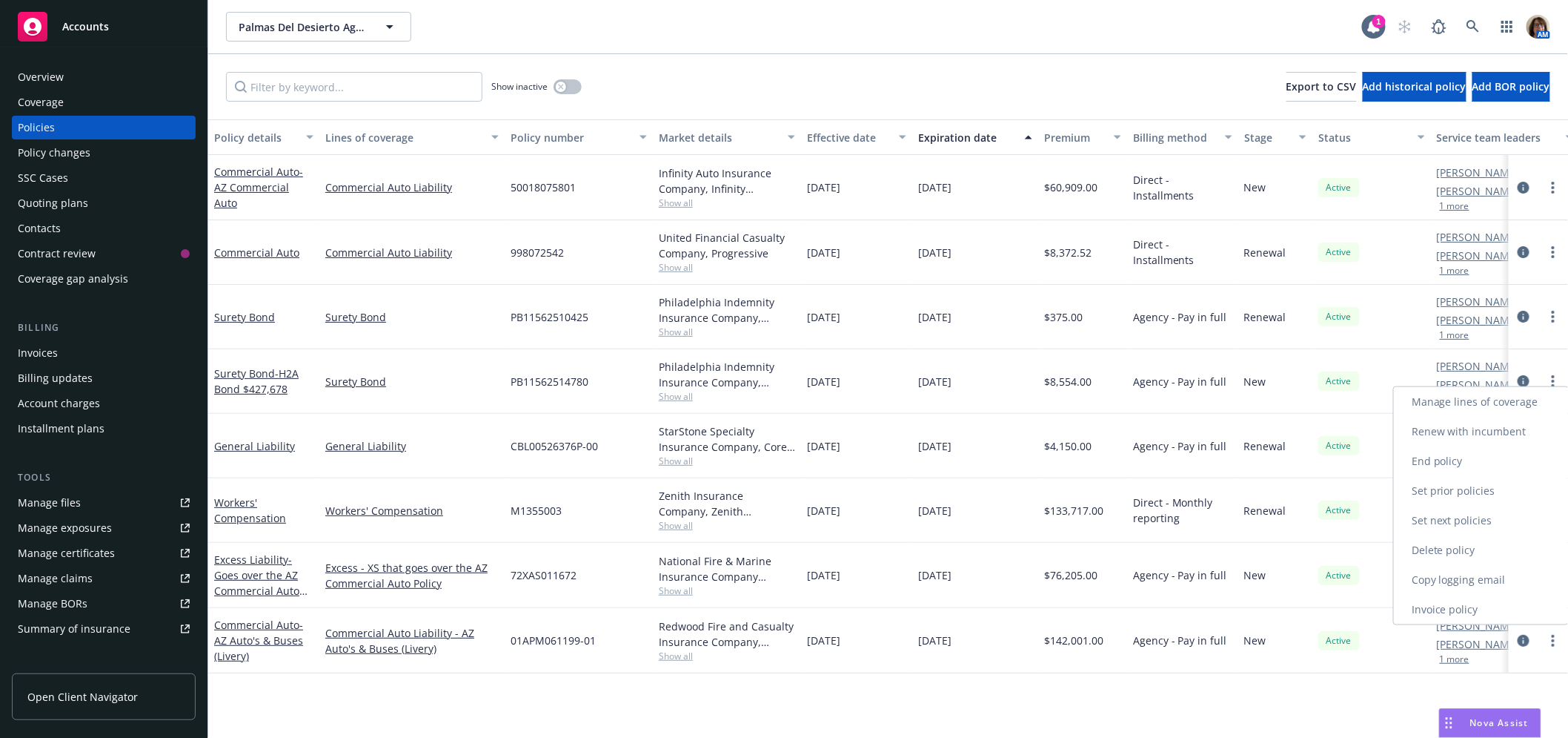
click at [1455, 576] on link "Copy logging email" at bounding box center [1480, 579] width 174 height 30
